Goal: Task Accomplishment & Management: Manage account settings

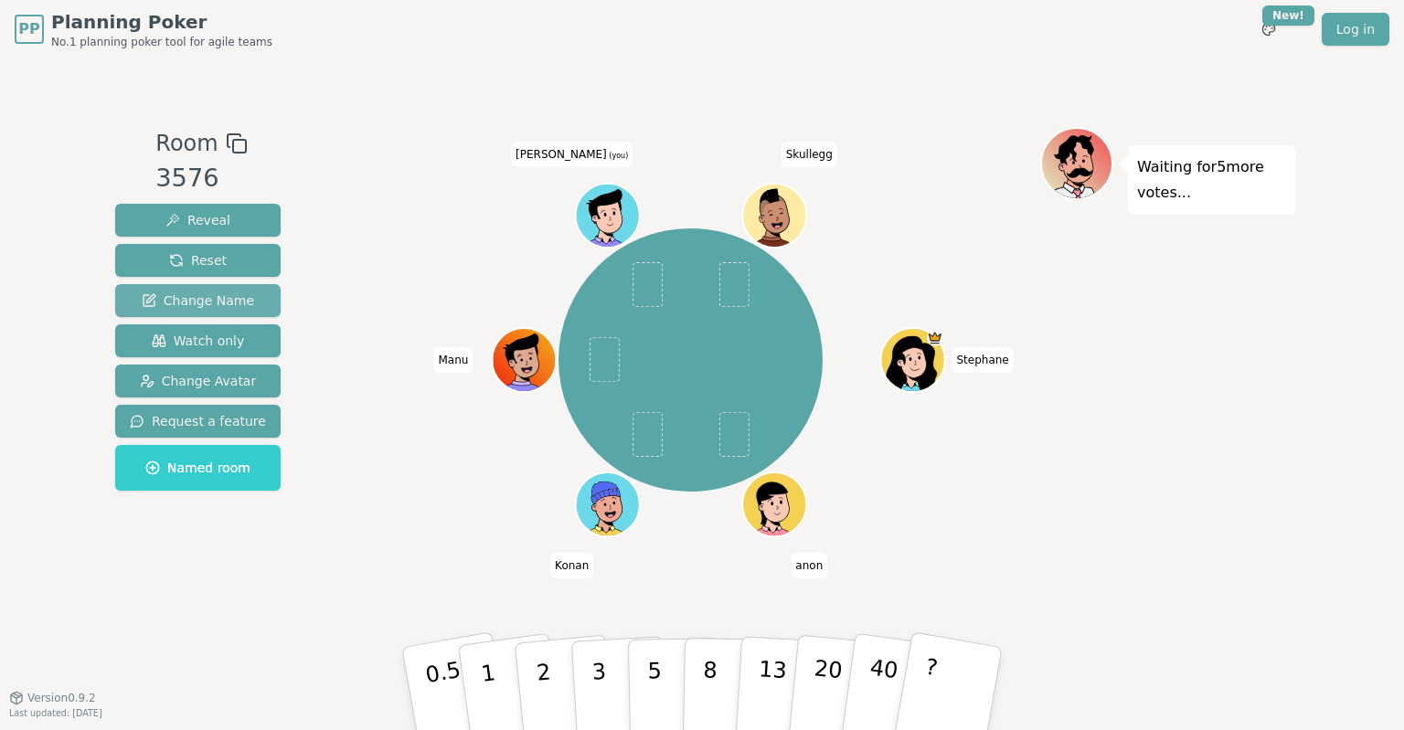
click at [202, 306] on span "Change Name" at bounding box center [198, 301] width 112 height 18
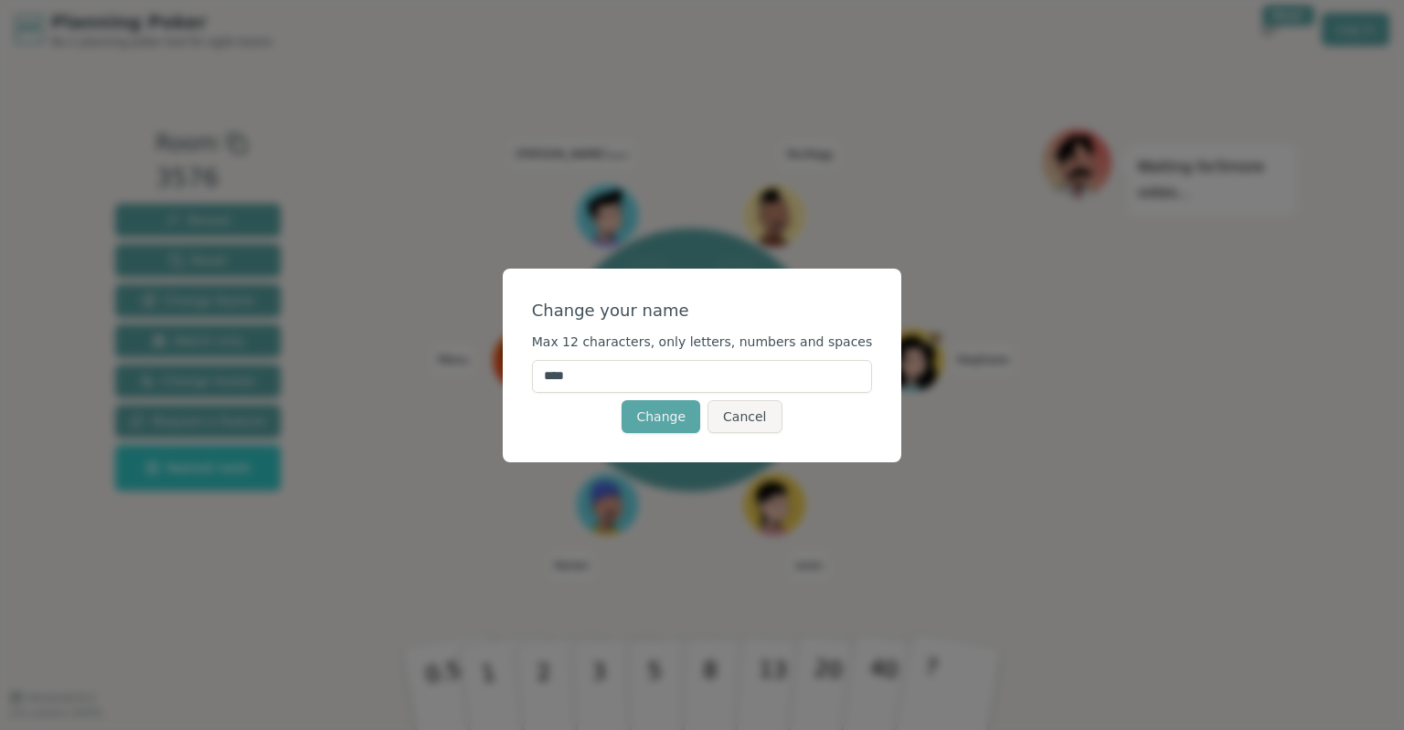
click at [604, 371] on input "****" at bounding box center [702, 376] width 341 height 33
type input "*"
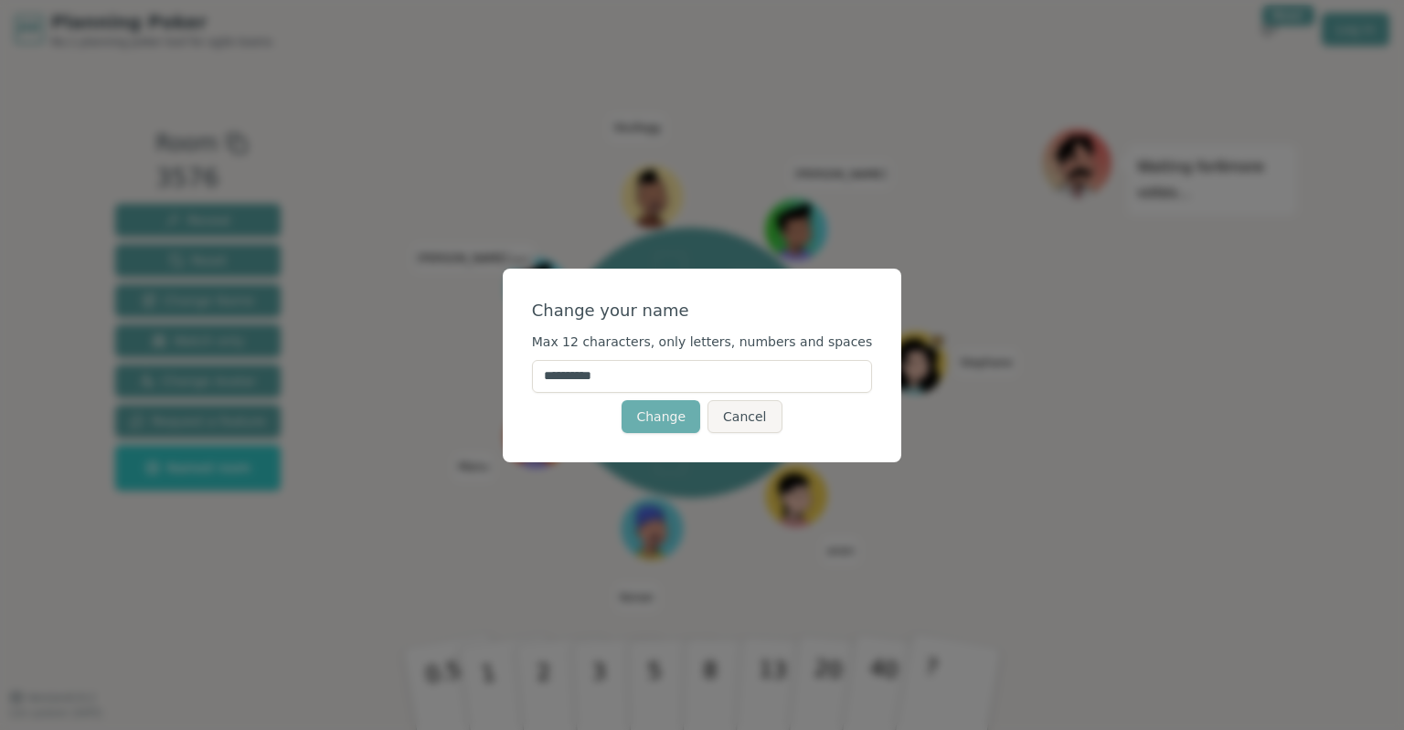
type input "**********"
click at [650, 408] on button "Change" at bounding box center [661, 416] width 79 height 33
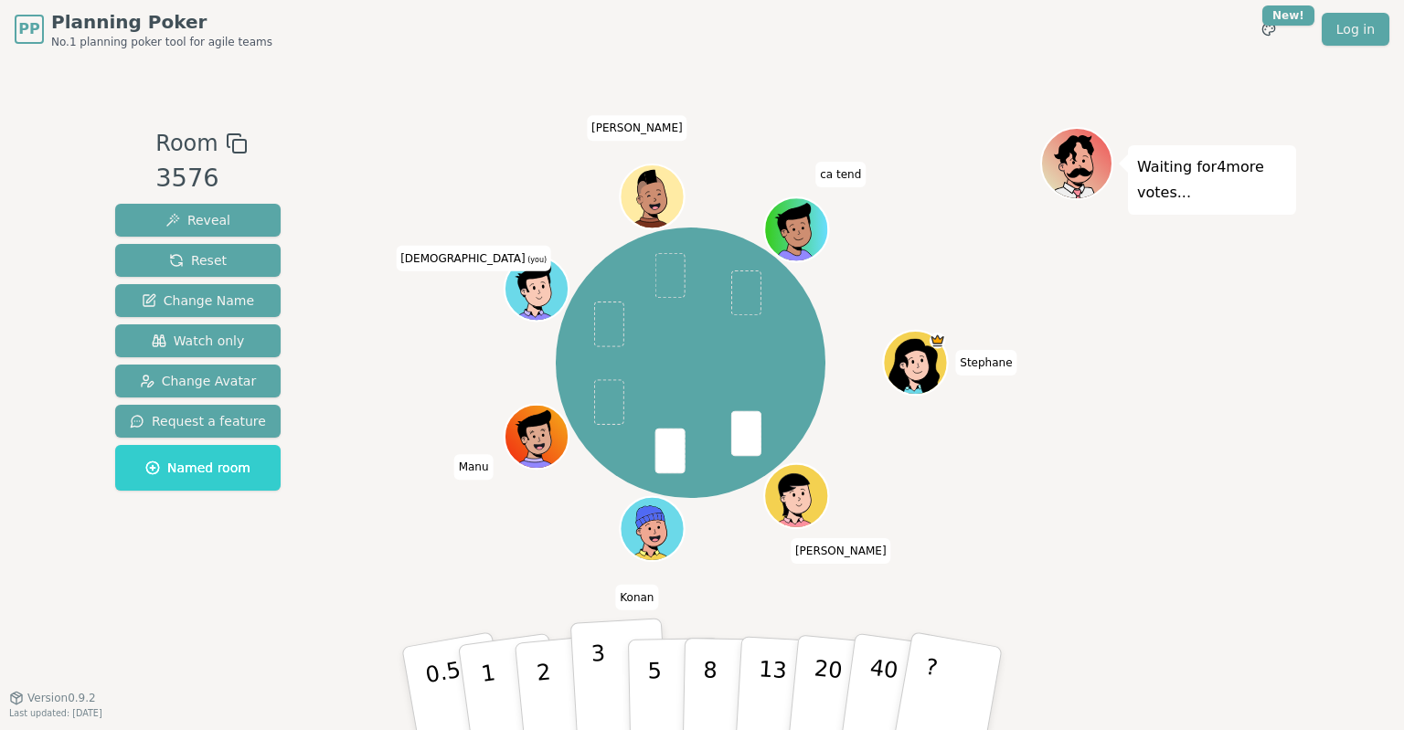
click at [593, 685] on p "3" at bounding box center [601, 691] width 20 height 100
click at [664, 675] on button "5" at bounding box center [675, 689] width 94 height 139
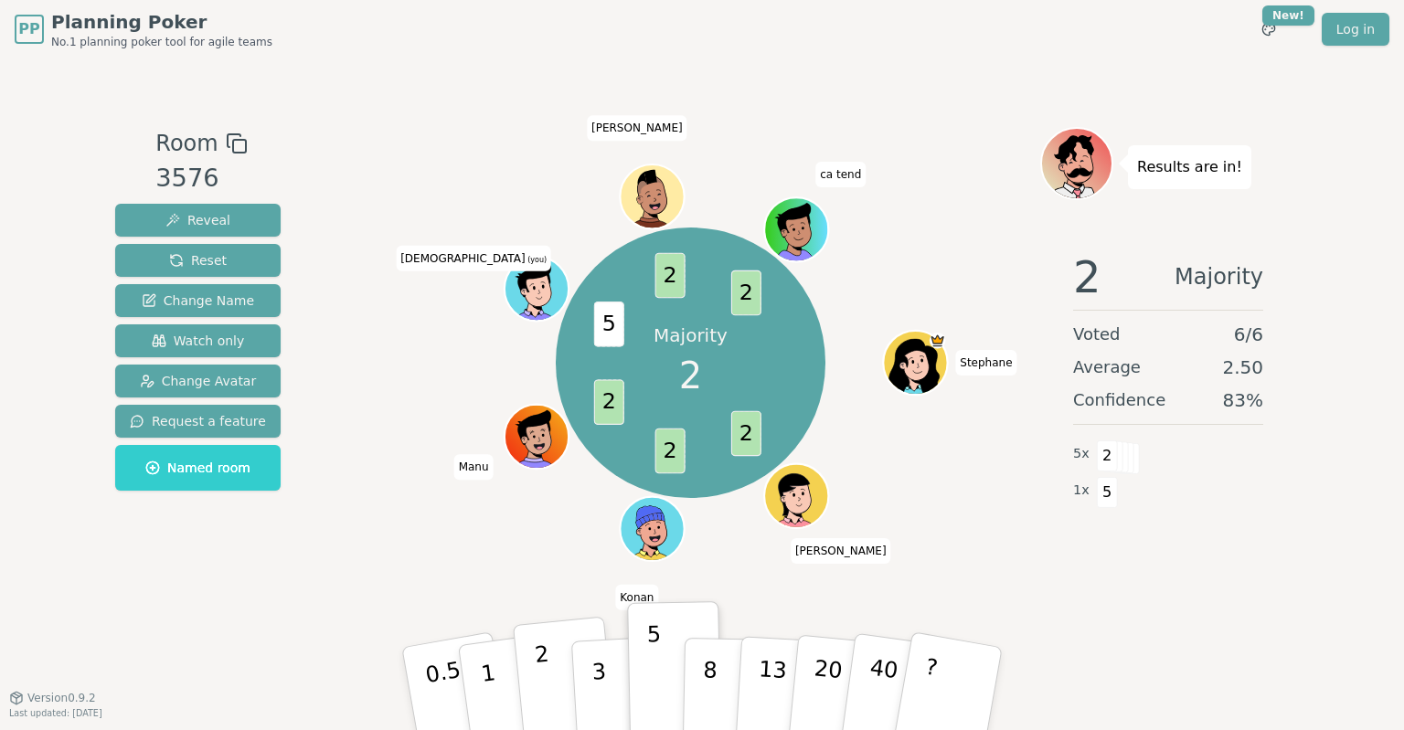
click at [529, 682] on button "2" at bounding box center [565, 689] width 104 height 145
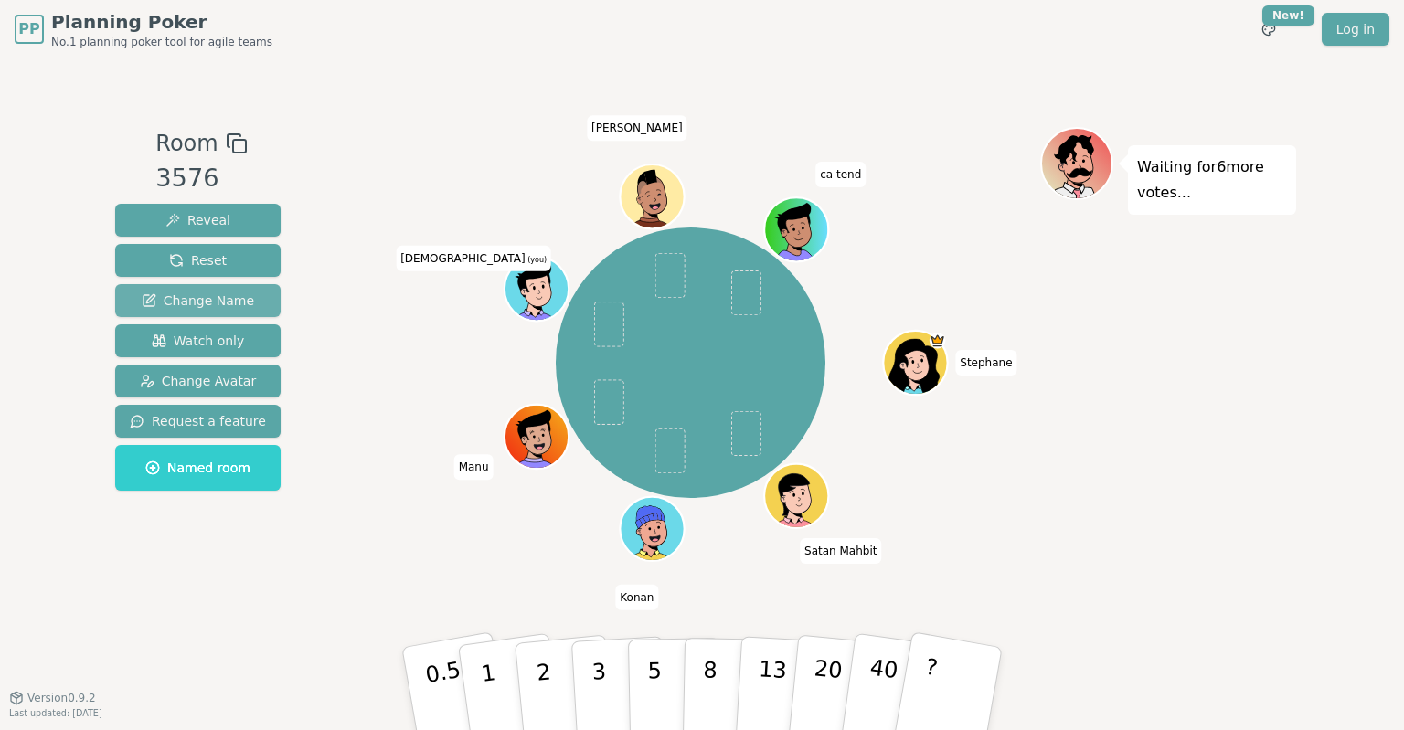
click at [187, 293] on span "Change Name" at bounding box center [198, 301] width 112 height 18
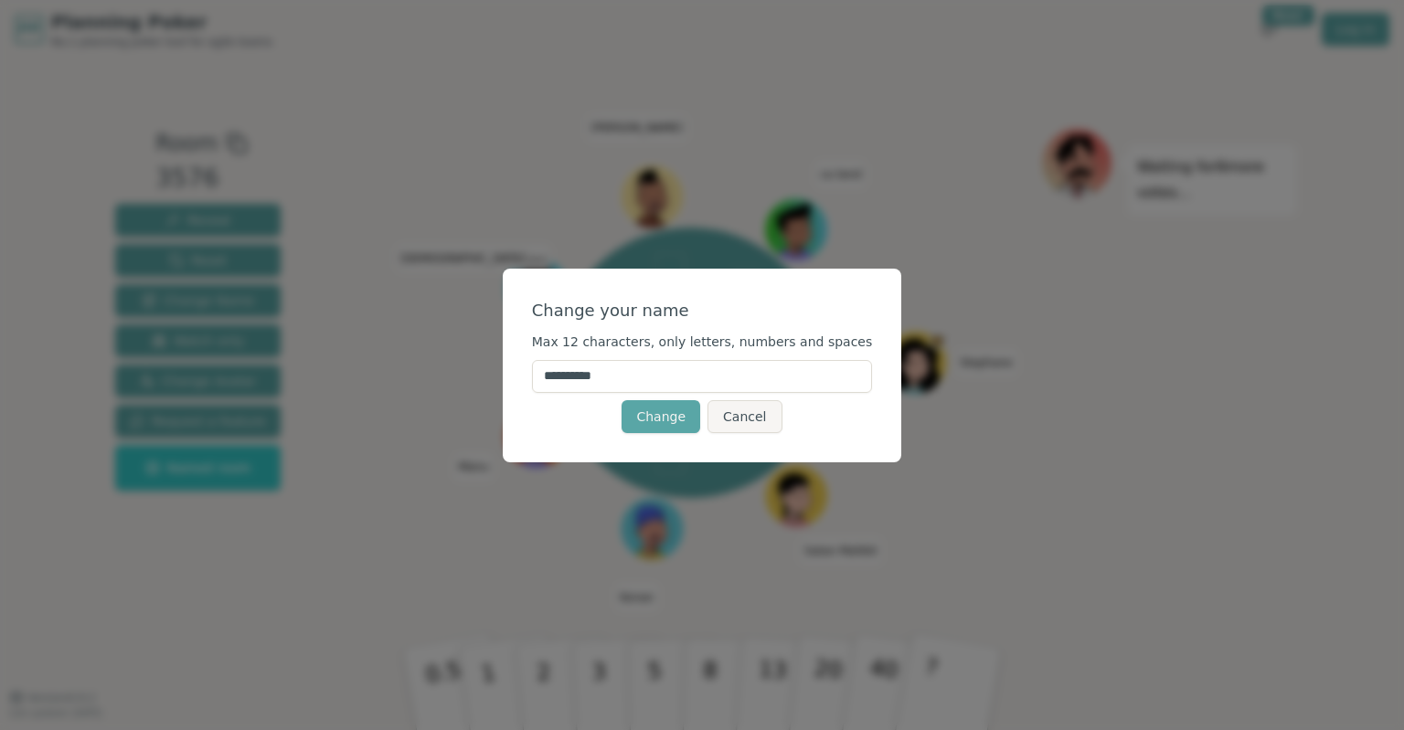
click at [667, 387] on input "**********" at bounding box center [702, 376] width 341 height 33
type input "*****"
click at [756, 433] on div "Change your name Max 12 characters, only letters, numbers and spaces ***** Chan…" at bounding box center [703, 366] width 400 height 194
click at [749, 421] on button "Cancel" at bounding box center [745, 416] width 74 height 33
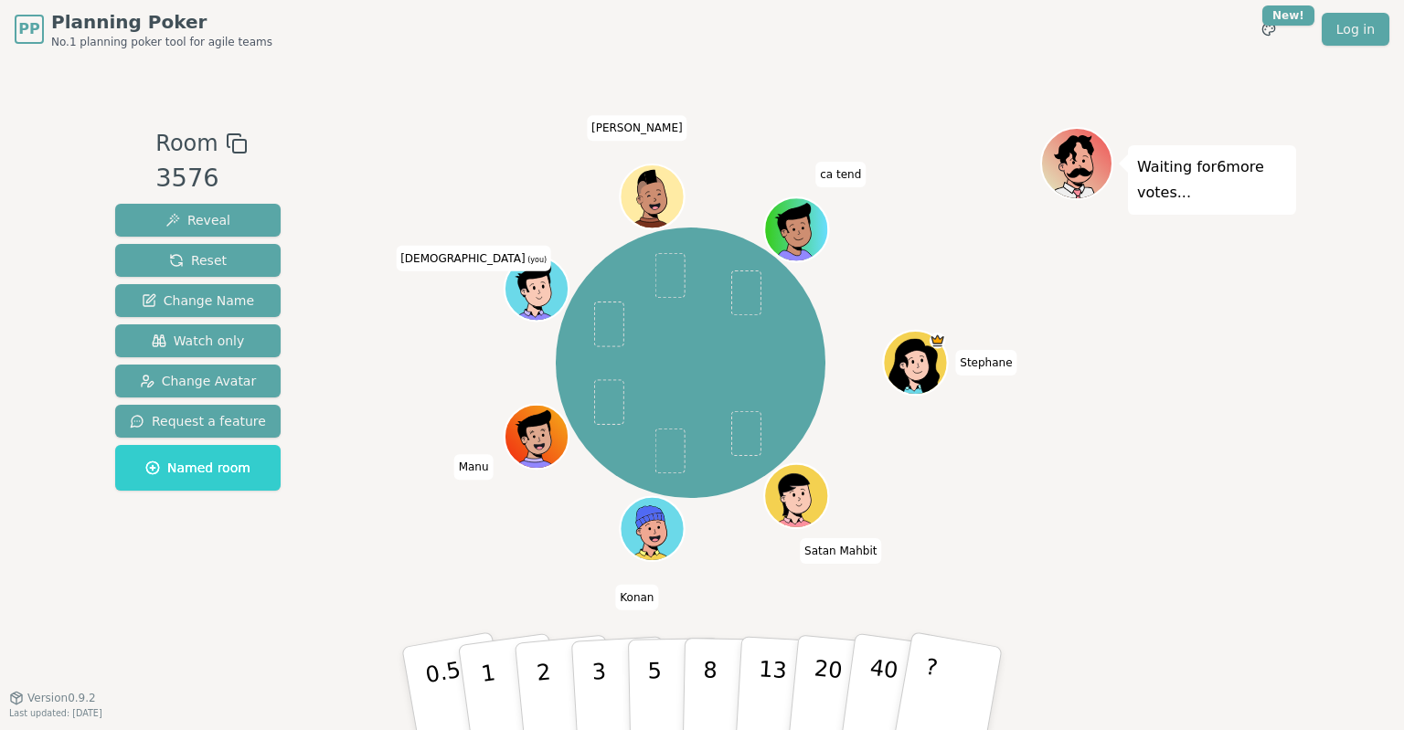
click at [360, 421] on div "Stephane Satan Mahbit Konan [PERSON_NAME] (you) [PERSON_NAME] ca tend" at bounding box center [690, 364] width 699 height 408
click at [599, 677] on p "3" at bounding box center [601, 691] width 20 height 100
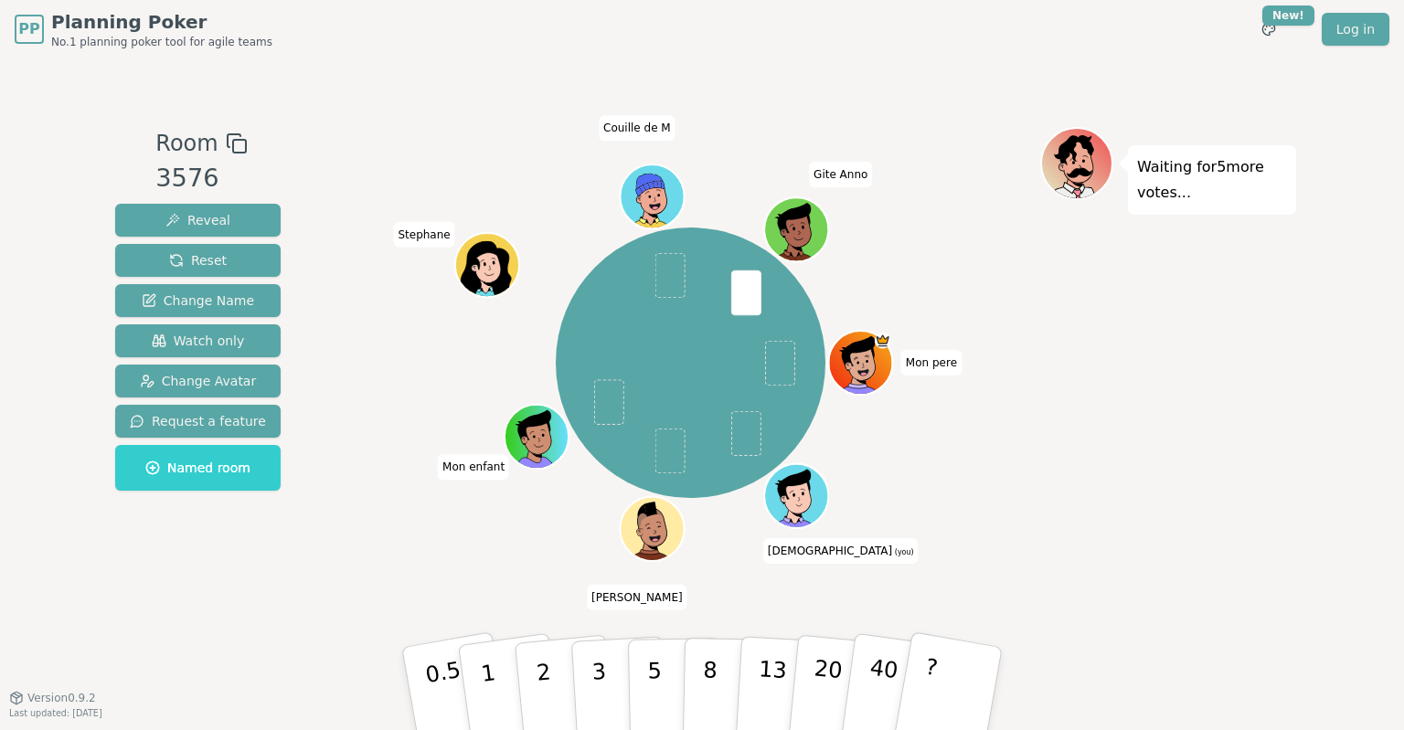
click at [340, 587] on div "Room 3576 Reveal Reset Change Name Watch only Change Avatar Request a feature N…" at bounding box center [702, 378] width 1189 height 503
click at [660, 666] on button "5" at bounding box center [675, 689] width 94 height 139
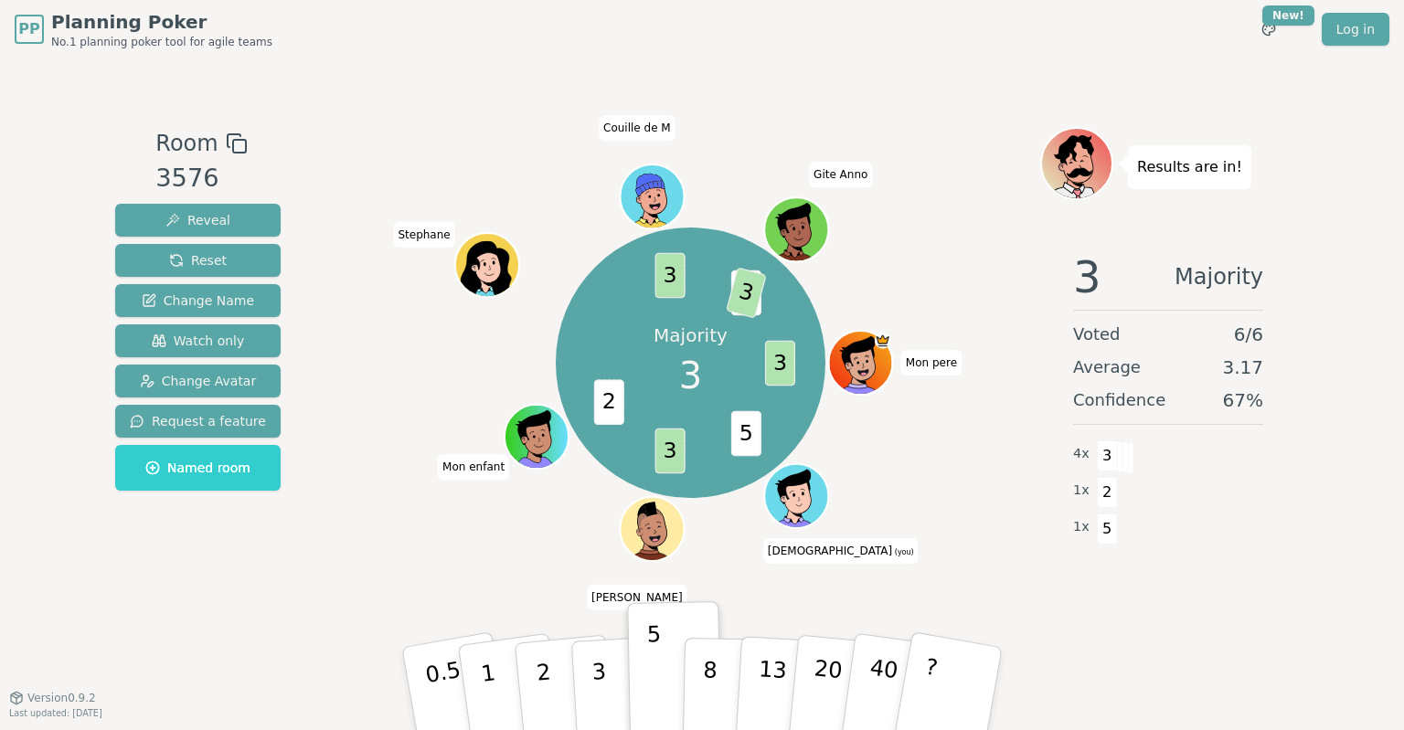
click at [471, 554] on div "Majority 3 3 5 3 2 3 2 3 Mon [PERSON_NAME] (you) [PERSON_NAME] enfant [PERSON_N…" at bounding box center [690, 364] width 699 height 408
click at [599, 672] on p "3" at bounding box center [601, 691] width 20 height 100
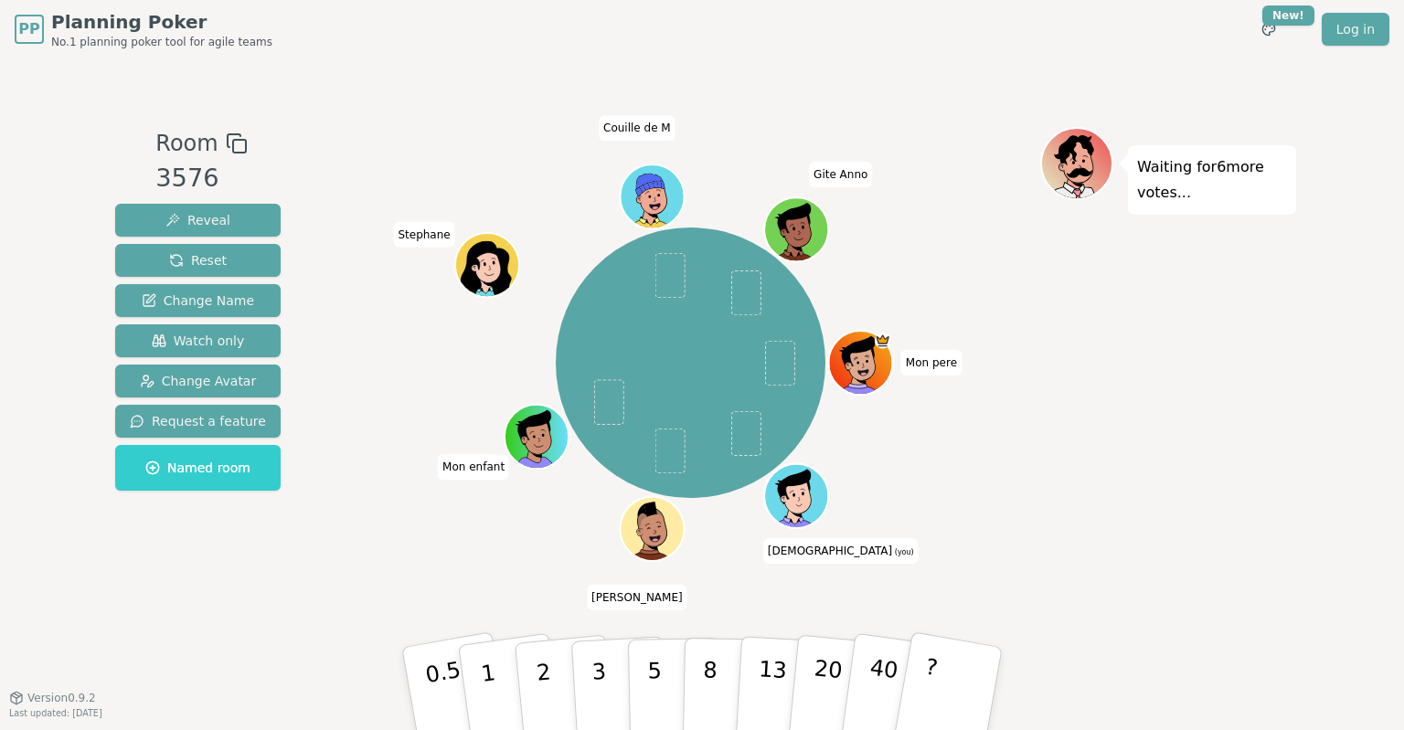
click at [459, 620] on div "Mon [PERSON_NAME] (you) [PERSON_NAME] enfant [PERSON_NAME] de M Gite Anno" at bounding box center [690, 378] width 699 height 503
click at [710, 675] on p "8" at bounding box center [710, 688] width 16 height 99
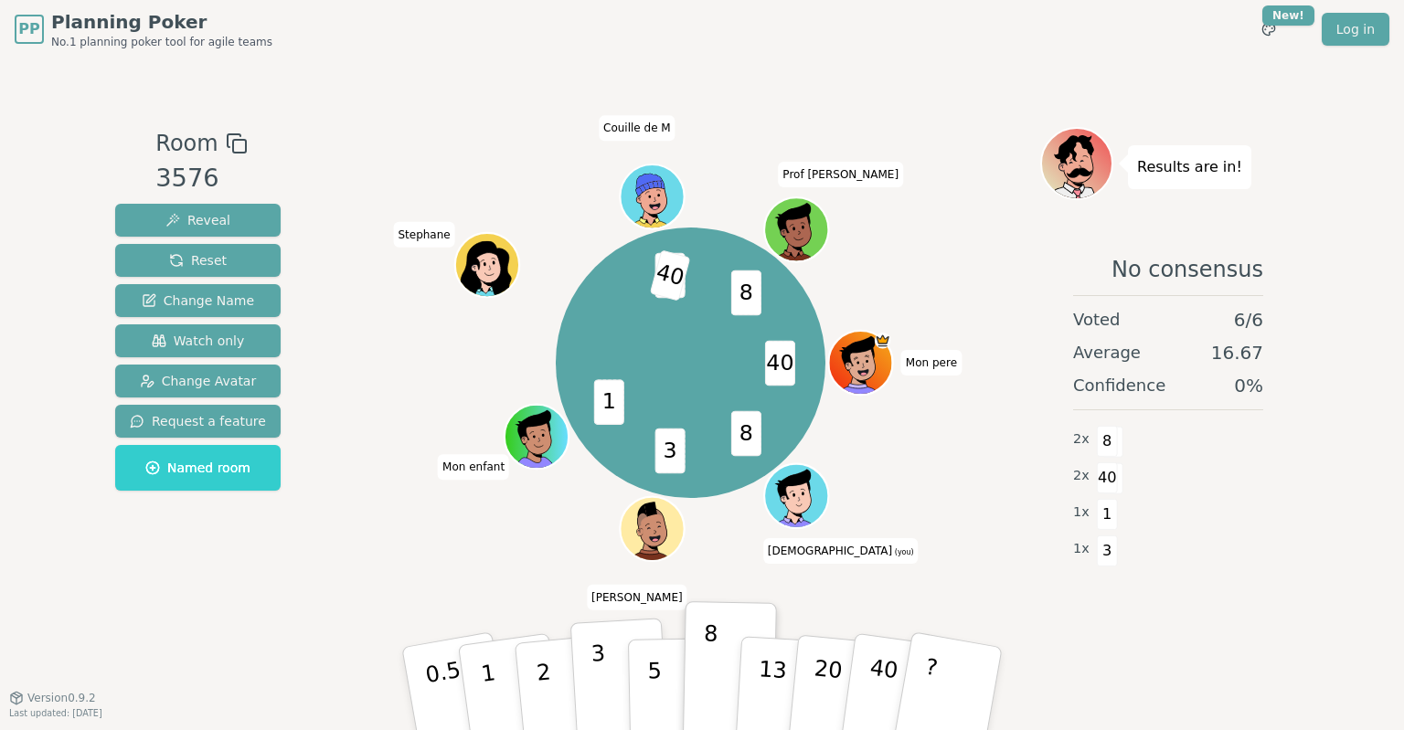
click at [600, 672] on p "3" at bounding box center [601, 691] width 20 height 100
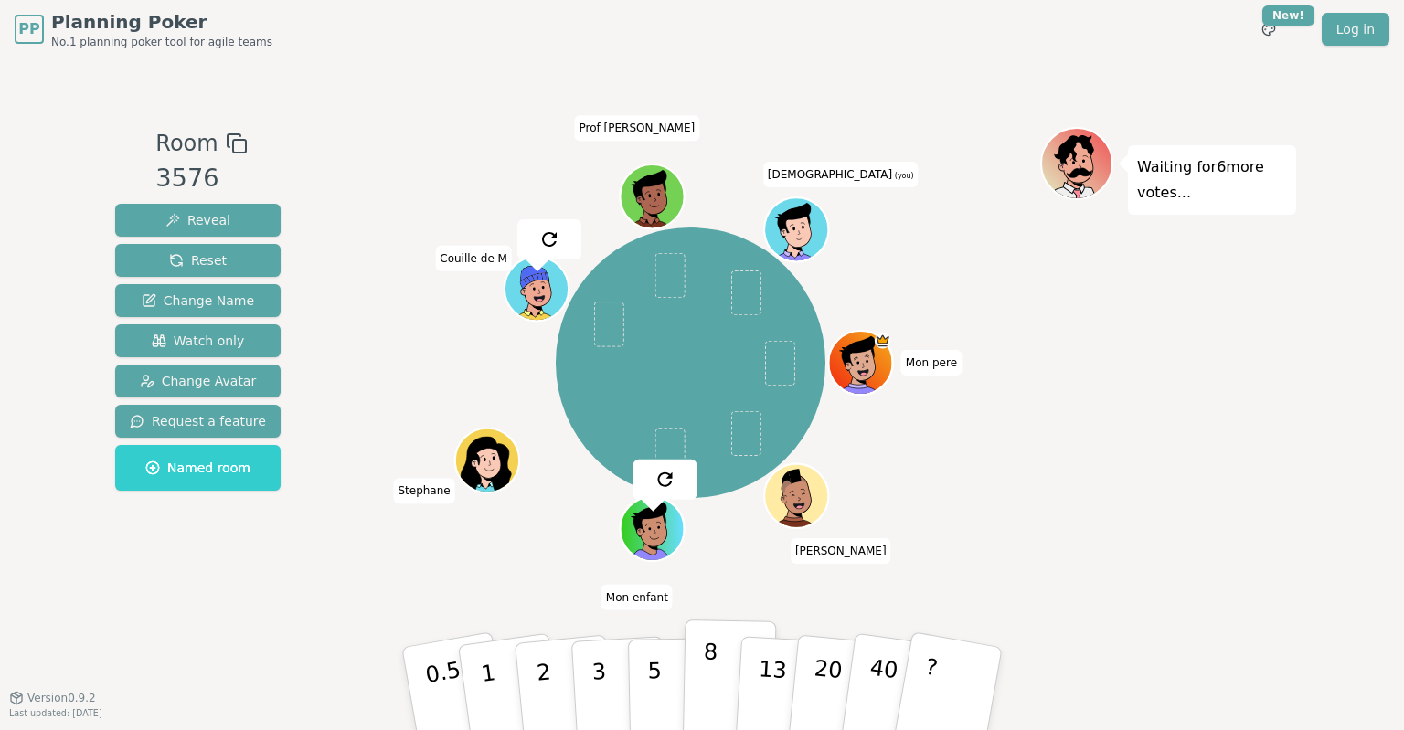
click at [720, 677] on button "8" at bounding box center [730, 689] width 94 height 139
click at [309, 598] on div "Room 3576 Reveal Reset Change Name Watch only Change Avatar Request a feature N…" at bounding box center [702, 378] width 1189 height 503
click at [713, 671] on p "8" at bounding box center [710, 688] width 16 height 99
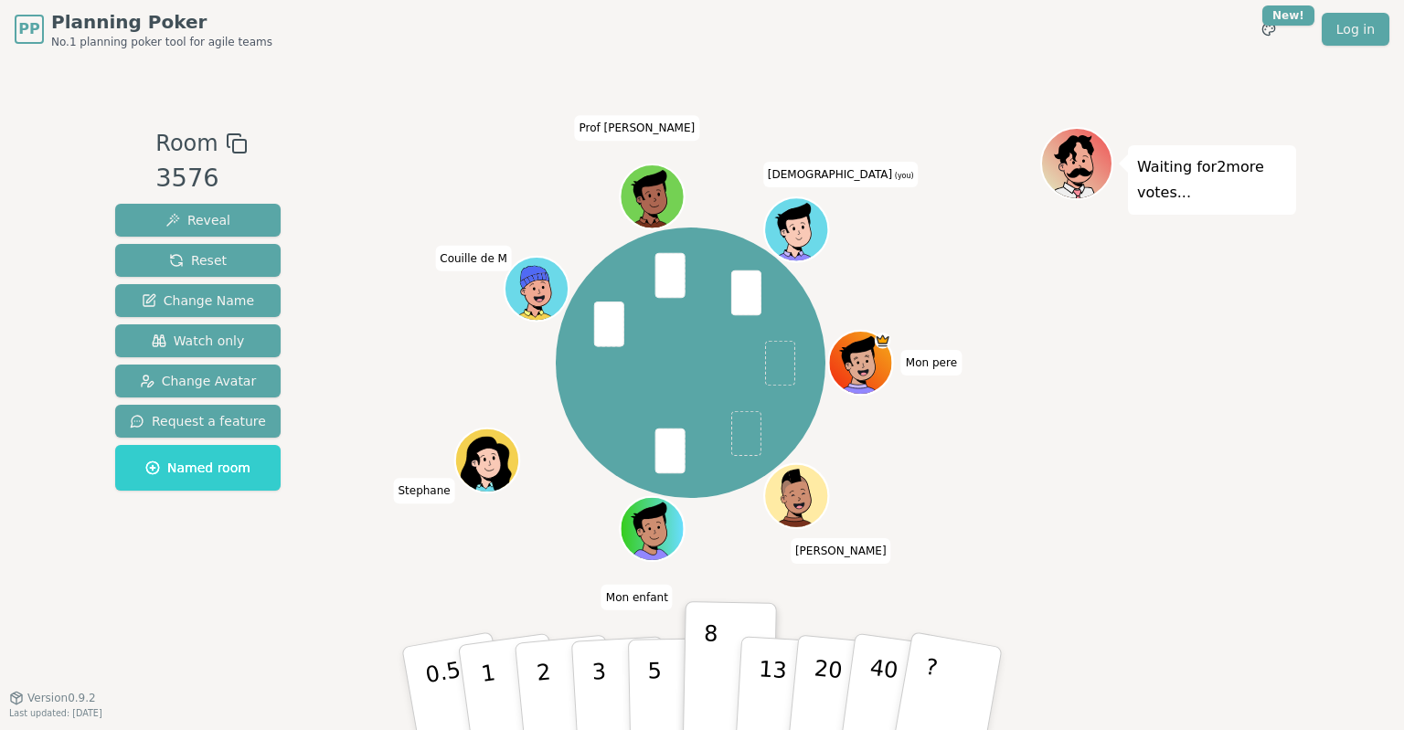
click at [261, 592] on div "Room 3576 Reveal Reset Change Name Watch only Change Avatar Request a feature N…" at bounding box center [198, 378] width 180 height 503
